Goal: Check status: Check status

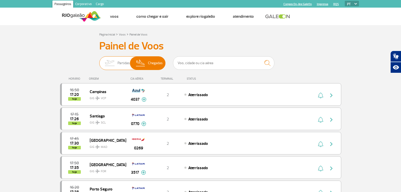
click at [124, 64] on span "Partidas" at bounding box center [123, 62] width 12 height 13
click at [99, 61] on input "Partidas Chegadas" at bounding box center [99, 61] width 0 height 0
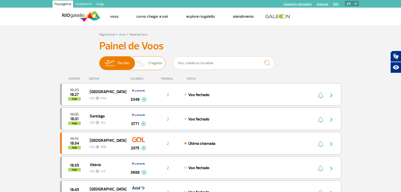
click at [150, 60] on span "Chegadas" at bounding box center [155, 62] width 15 height 13
click at [99, 61] on input "Partidas Chegadas" at bounding box center [99, 61] width 0 height 0
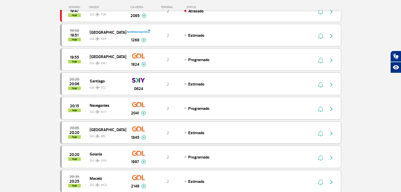
scroll to position [430, 0]
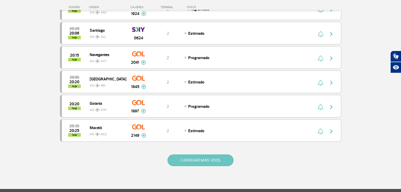
click at [192, 156] on button "CARREGAR MAIS VOOS" at bounding box center [200, 160] width 66 height 12
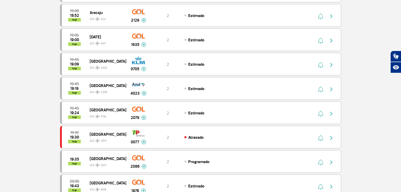
scroll to position [25, 0]
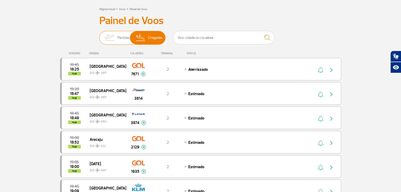
click at [122, 40] on span "Partidas" at bounding box center [123, 37] width 12 height 13
click at [99, 35] on input "Partidas Chegadas" at bounding box center [99, 35] width 0 height 0
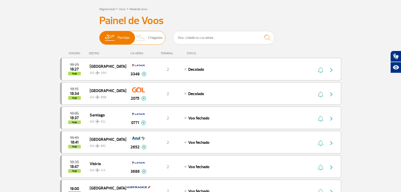
click at [142, 37] on img at bounding box center [140, 37] width 15 height 13
click at [99, 35] on input "Partidas Chegadas" at bounding box center [99, 35] width 0 height 0
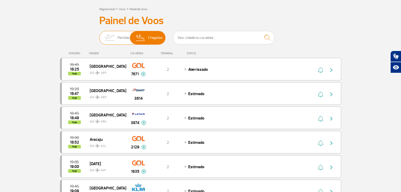
click at [117, 38] on span "Partidas" at bounding box center [123, 37] width 12 height 13
click at [99, 35] on input "Partidas Chegadas" at bounding box center [99, 35] width 0 height 0
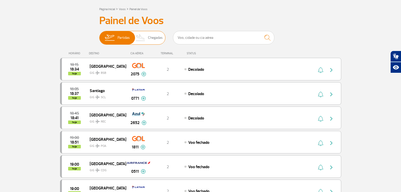
click at [150, 38] on span "Chegadas" at bounding box center [155, 37] width 15 height 13
click at [99, 35] on input "Partidas Chegadas" at bounding box center [99, 35] width 0 height 0
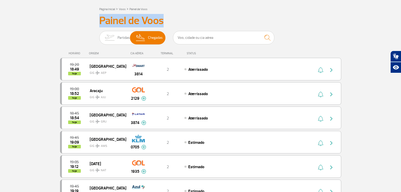
drag, startPoint x: 167, startPoint y: 19, endPoint x: 99, endPoint y: 16, distance: 67.7
click at [99, 16] on h3 "Painel de Voos" at bounding box center [200, 20] width 203 height 13
click at [107, 18] on h3 "Painel de Voos" at bounding box center [200, 20] width 203 height 13
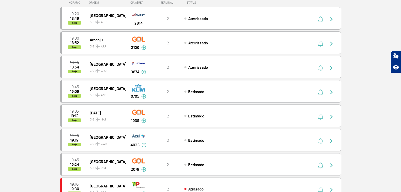
scroll to position [0, 0]
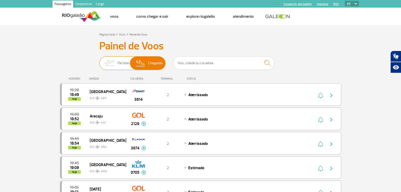
click at [115, 58] on img at bounding box center [110, 62] width 16 height 13
click at [99, 61] on input "Partidas Chegadas" at bounding box center [99, 61] width 0 height 0
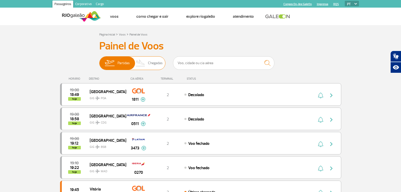
click at [149, 66] on span "Chegadas" at bounding box center [155, 62] width 15 height 13
click at [99, 61] on input "Partidas Chegadas" at bounding box center [99, 61] width 0 height 0
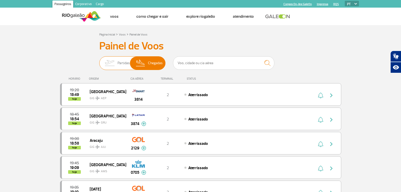
click at [125, 58] on span "Partidas" at bounding box center [123, 62] width 12 height 13
click at [99, 61] on input "Partidas Chegadas" at bounding box center [99, 61] width 0 height 0
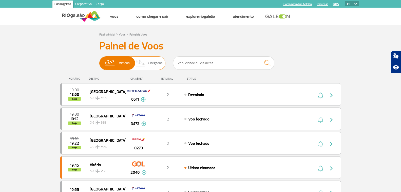
click at [150, 65] on span "Chegadas" at bounding box center [155, 62] width 15 height 13
click at [99, 61] on input "Partidas Chegadas" at bounding box center [99, 61] width 0 height 0
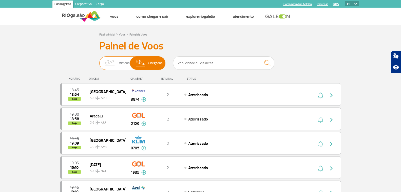
click at [114, 67] on img at bounding box center [110, 62] width 16 height 13
click at [99, 61] on input "Partidas Chegadas" at bounding box center [99, 61] width 0 height 0
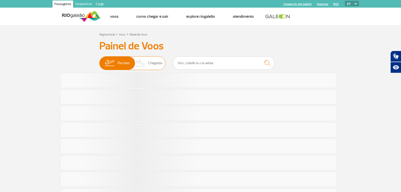
click at [147, 66] on img at bounding box center [140, 62] width 15 height 13
click at [99, 61] on input "Partidas Chegadas" at bounding box center [99, 61] width 0 height 0
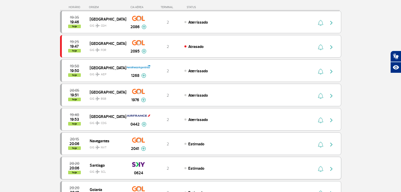
scroll to position [127, 0]
